Goal: Find specific page/section: Find specific page/section

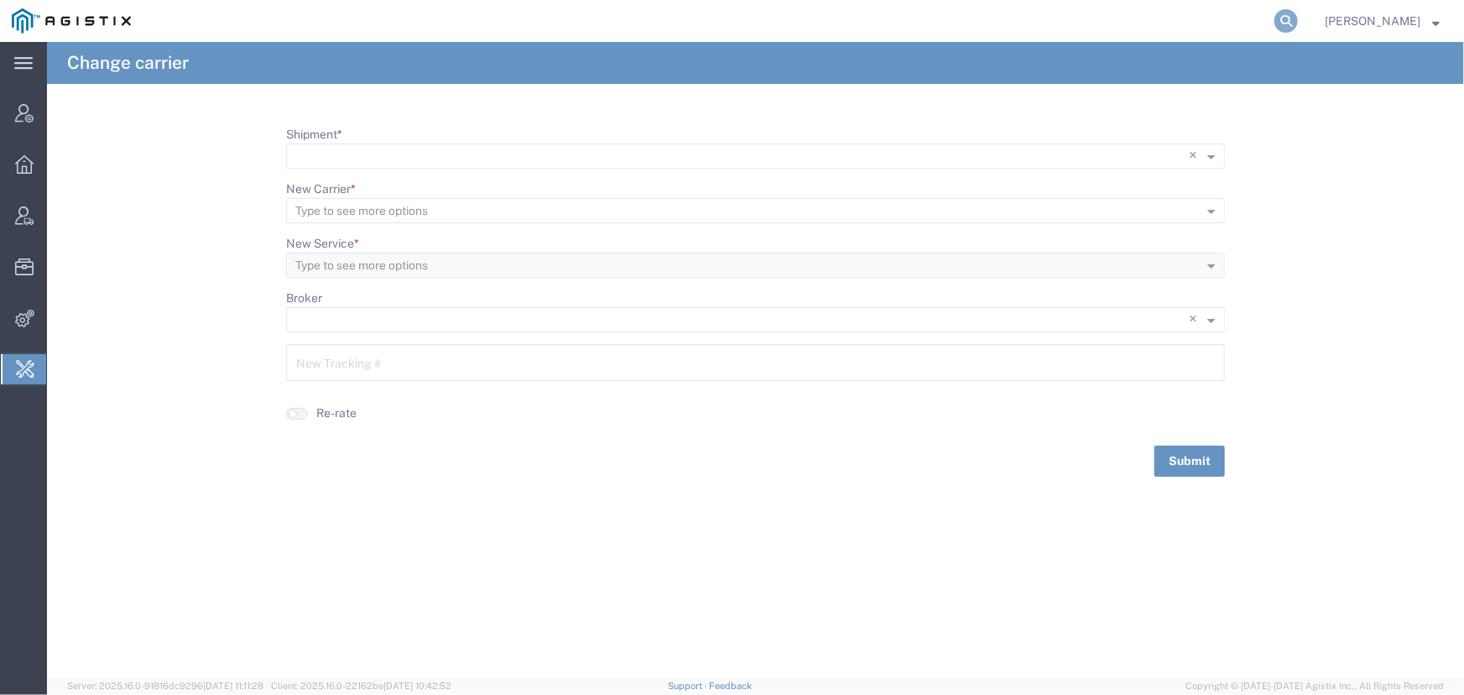
click at [1281, 17] on icon at bounding box center [1286, 20] width 23 height 23
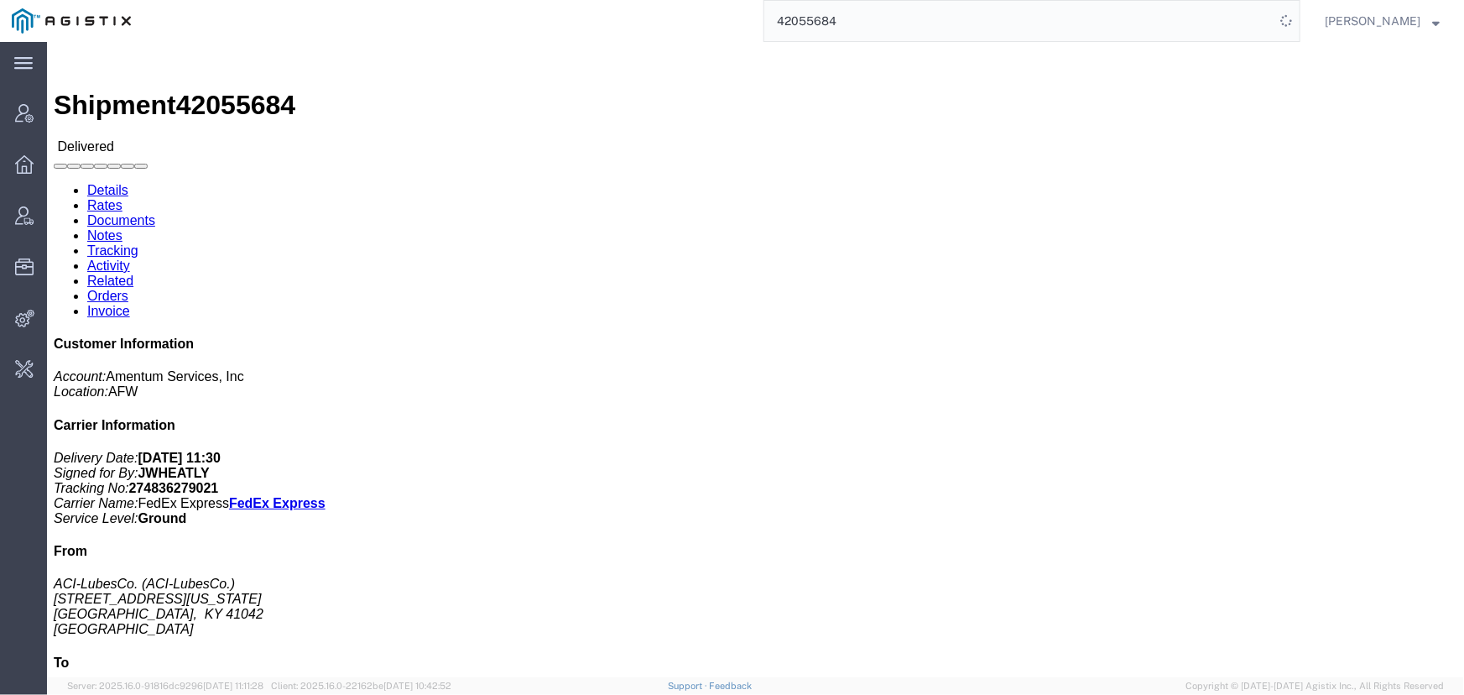
click at [604, 14] on div "42055684" at bounding box center [722, 21] width 1158 height 42
click at [886, 8] on input "42055684" at bounding box center [1019, 21] width 510 height 40
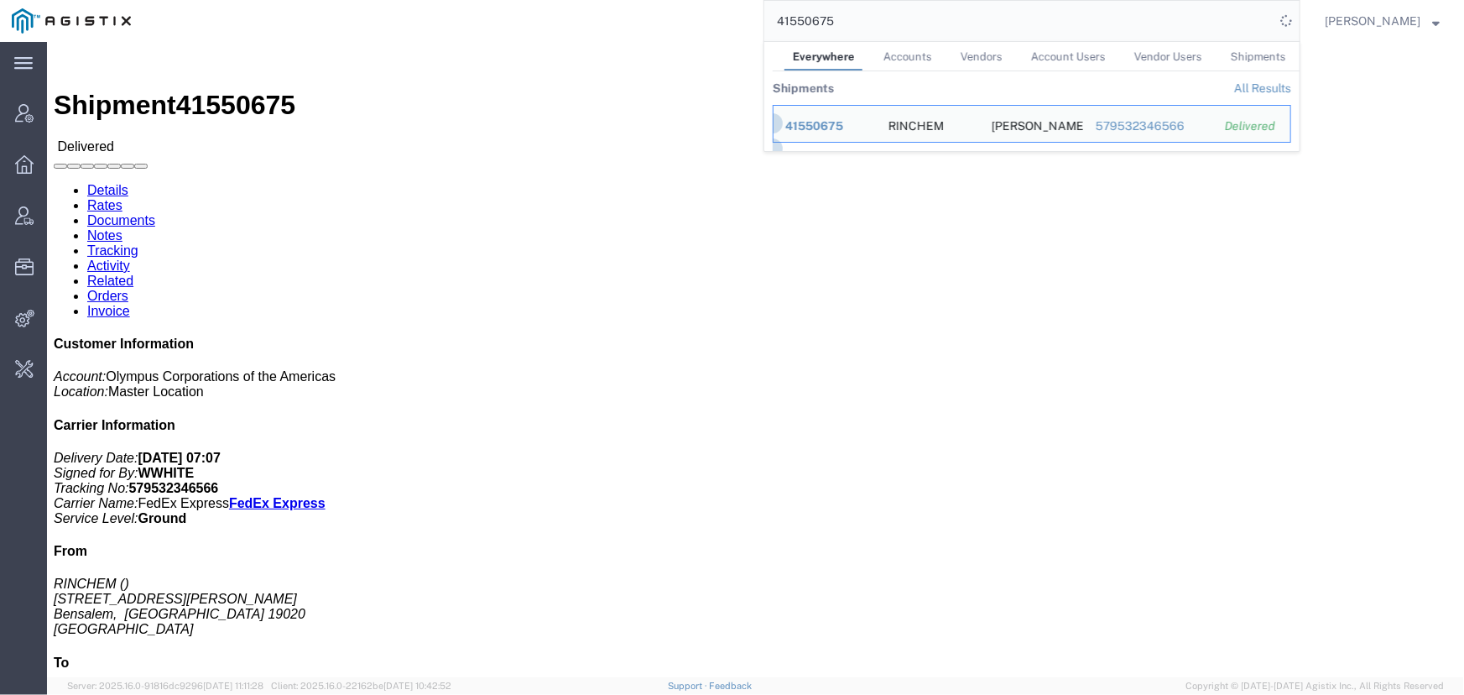
drag, startPoint x: 916, startPoint y: 24, endPoint x: 551, endPoint y: 11, distance: 364.5
click at [551, 11] on div "41550675 Everywhere Accounts Vendors Account Users Vendor Users Shipments Shipm…" at bounding box center [722, 21] width 1158 height 42
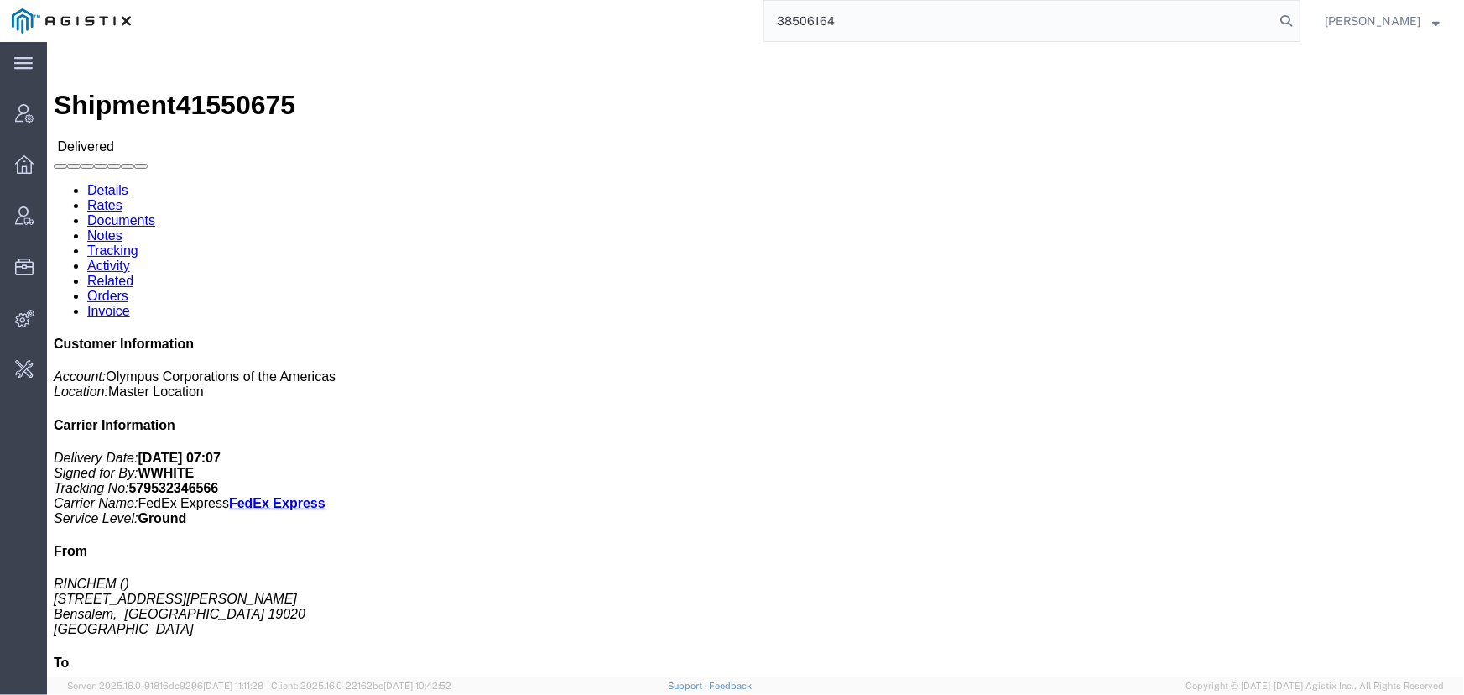
type input "38506164"
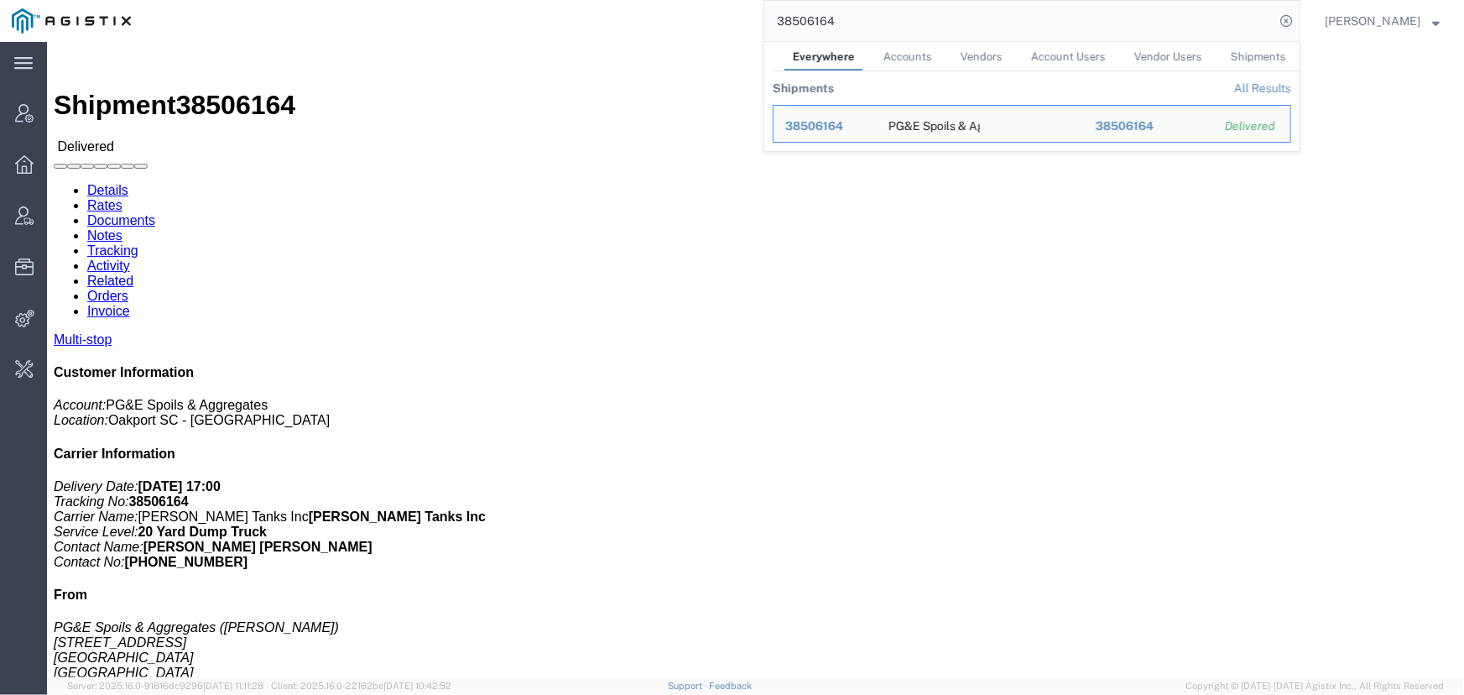
click at [1394, 24] on span "[PERSON_NAME]" at bounding box center [1373, 21] width 96 height 18
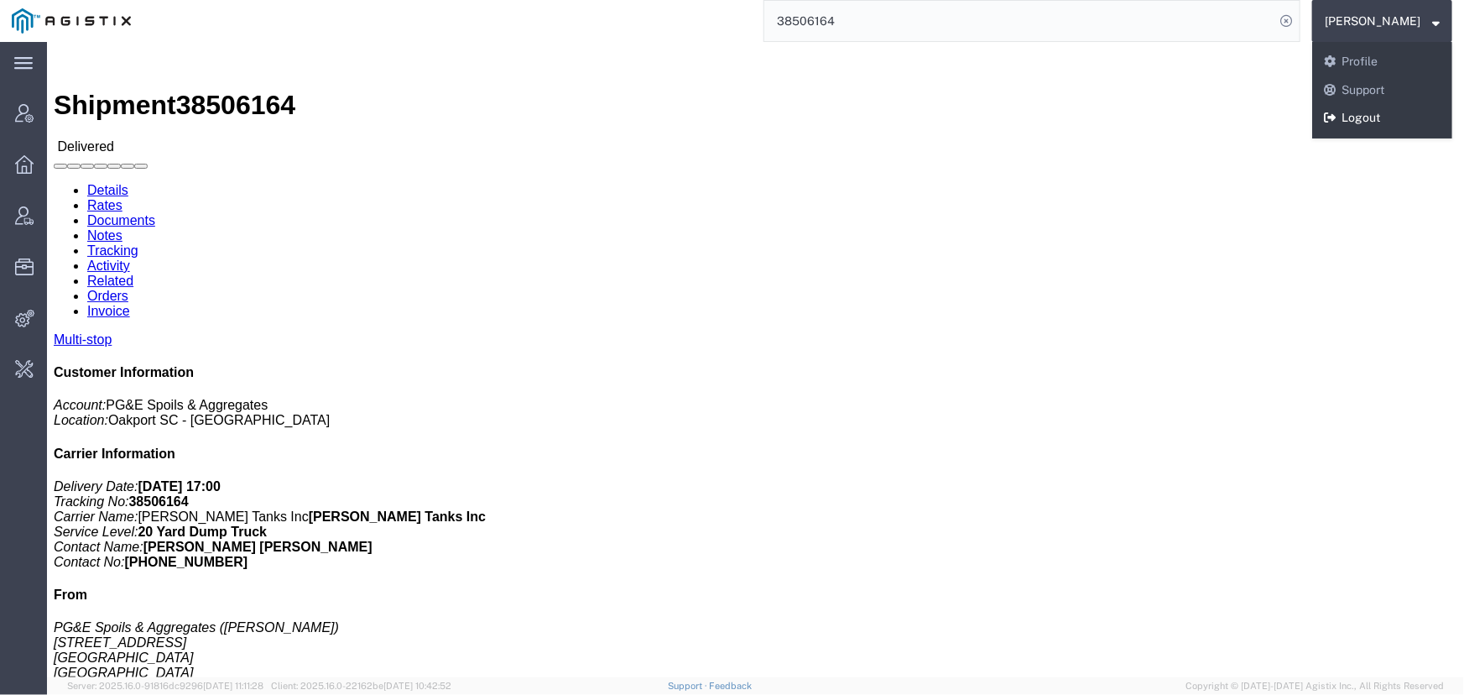
drag, startPoint x: 1359, startPoint y: 123, endPoint x: 1313, endPoint y: 67, distance: 71.6
click at [1359, 123] on link "Logout" at bounding box center [1382, 118] width 140 height 29
